Goal: Find specific page/section: Find specific page/section

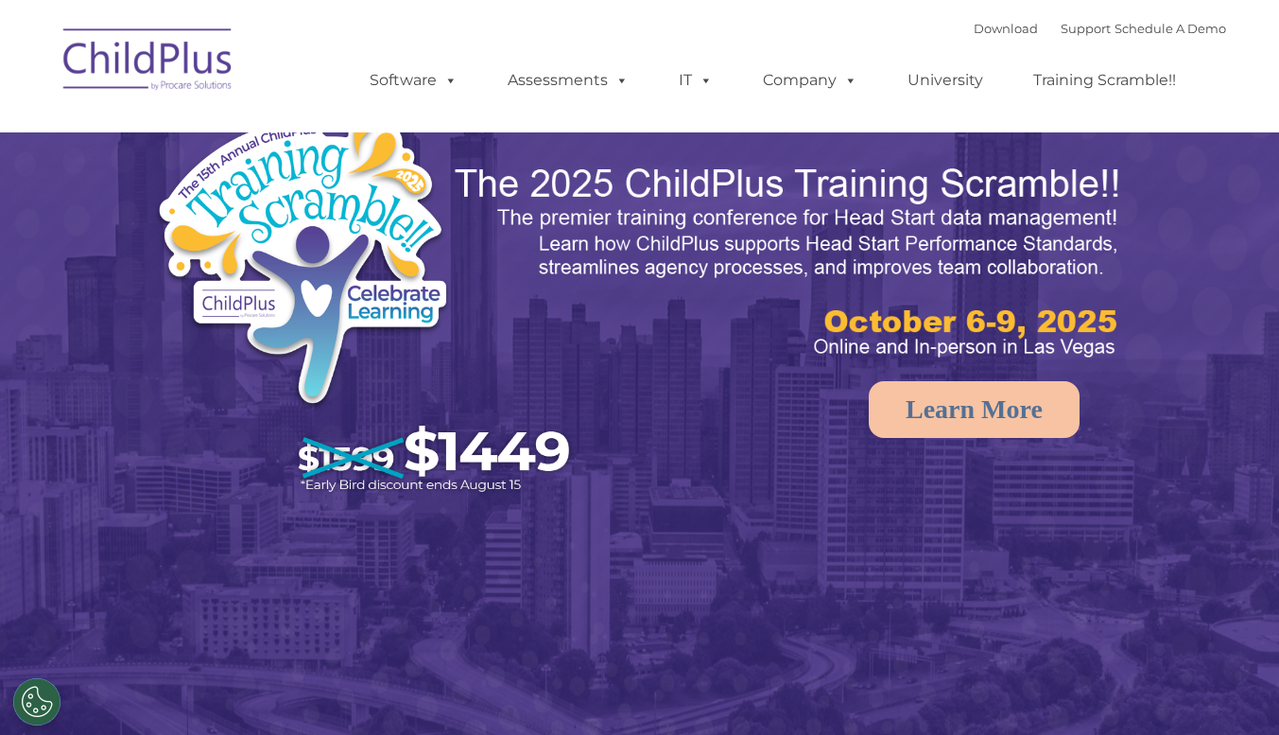
select select "MEDIUM"
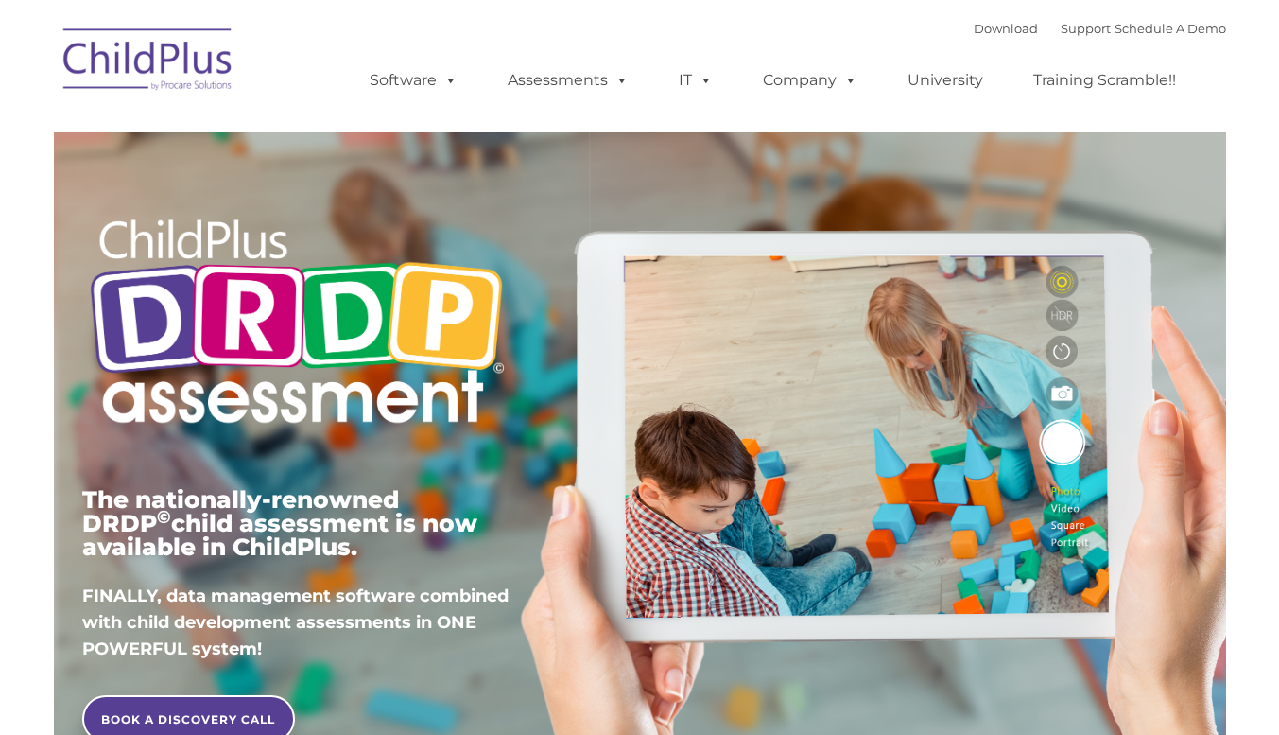
type input ""
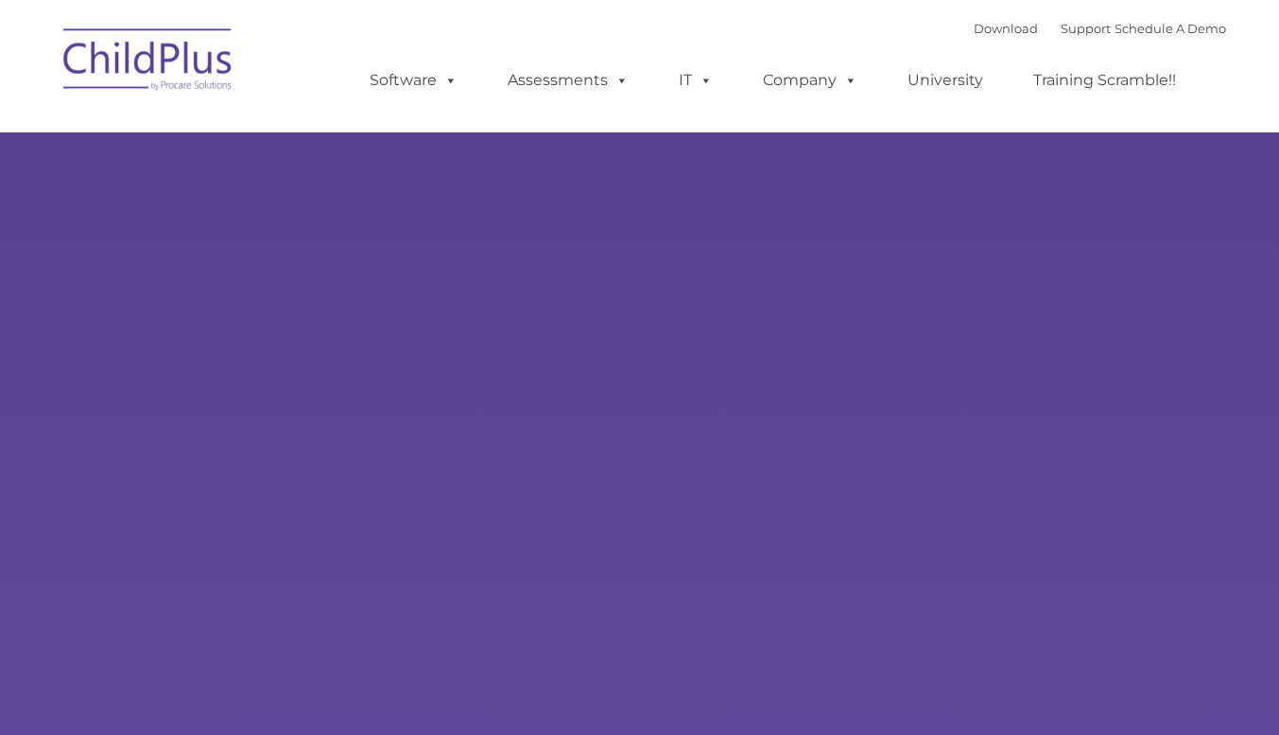
type input ""
select select "MEDIUM"
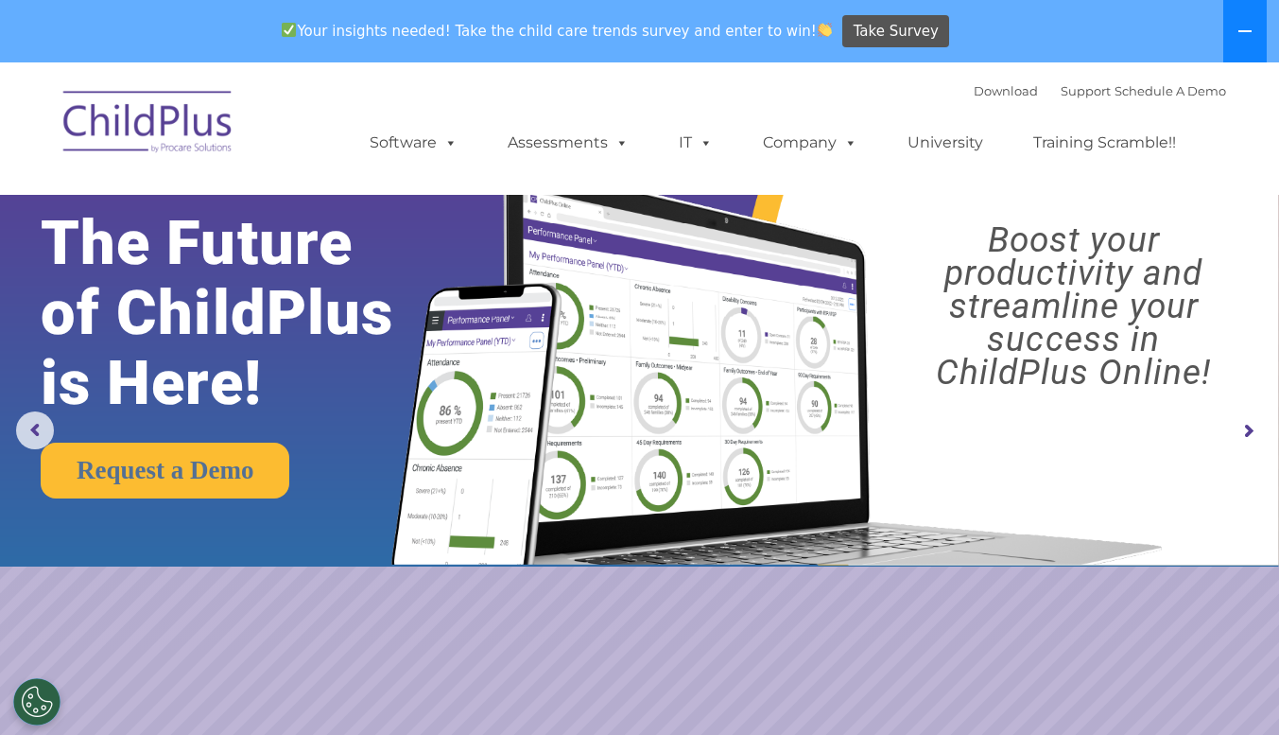
click at [1245, 27] on icon at bounding box center [1245, 31] width 15 height 15
